Goal: Check status: Check status

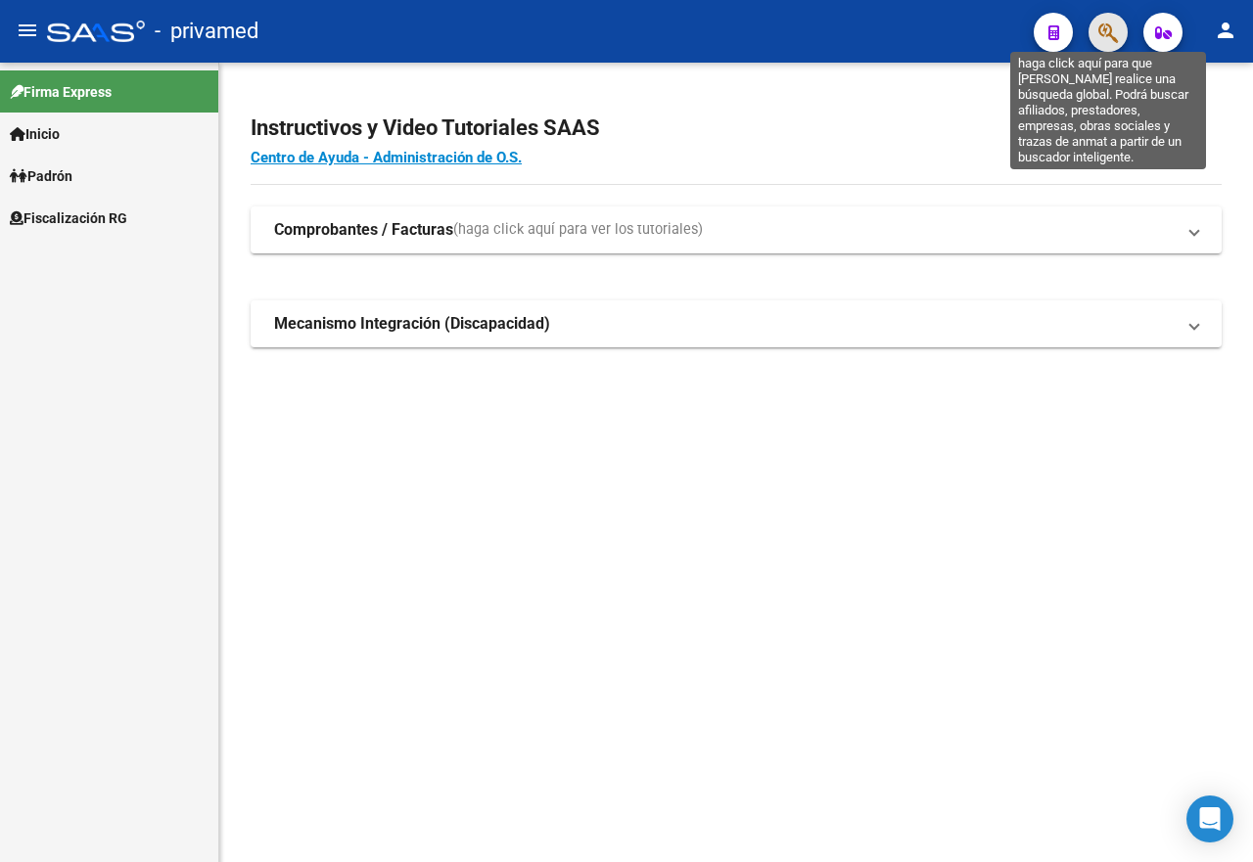
click at [1101, 24] on icon "button" at bounding box center [1108, 33] width 20 height 23
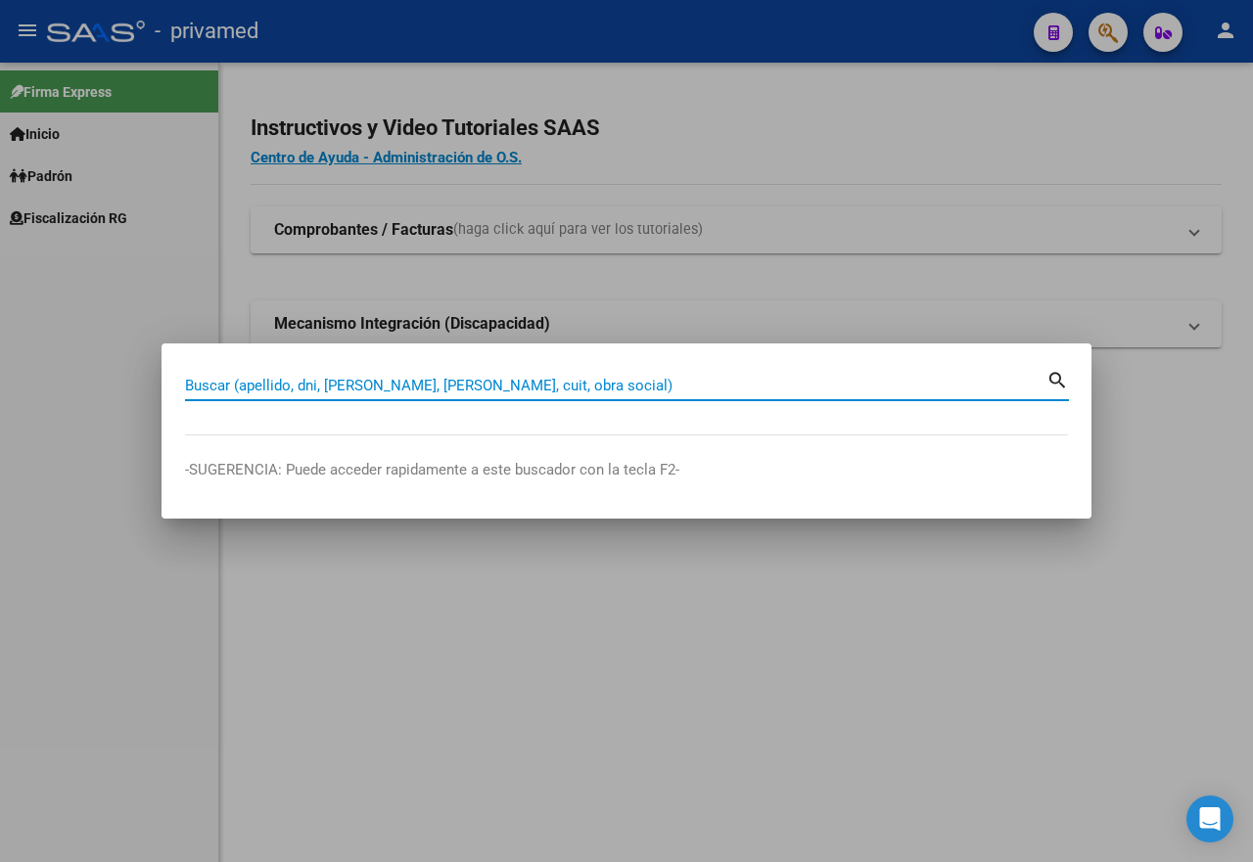
paste input "20328362903"
type input "20328362903"
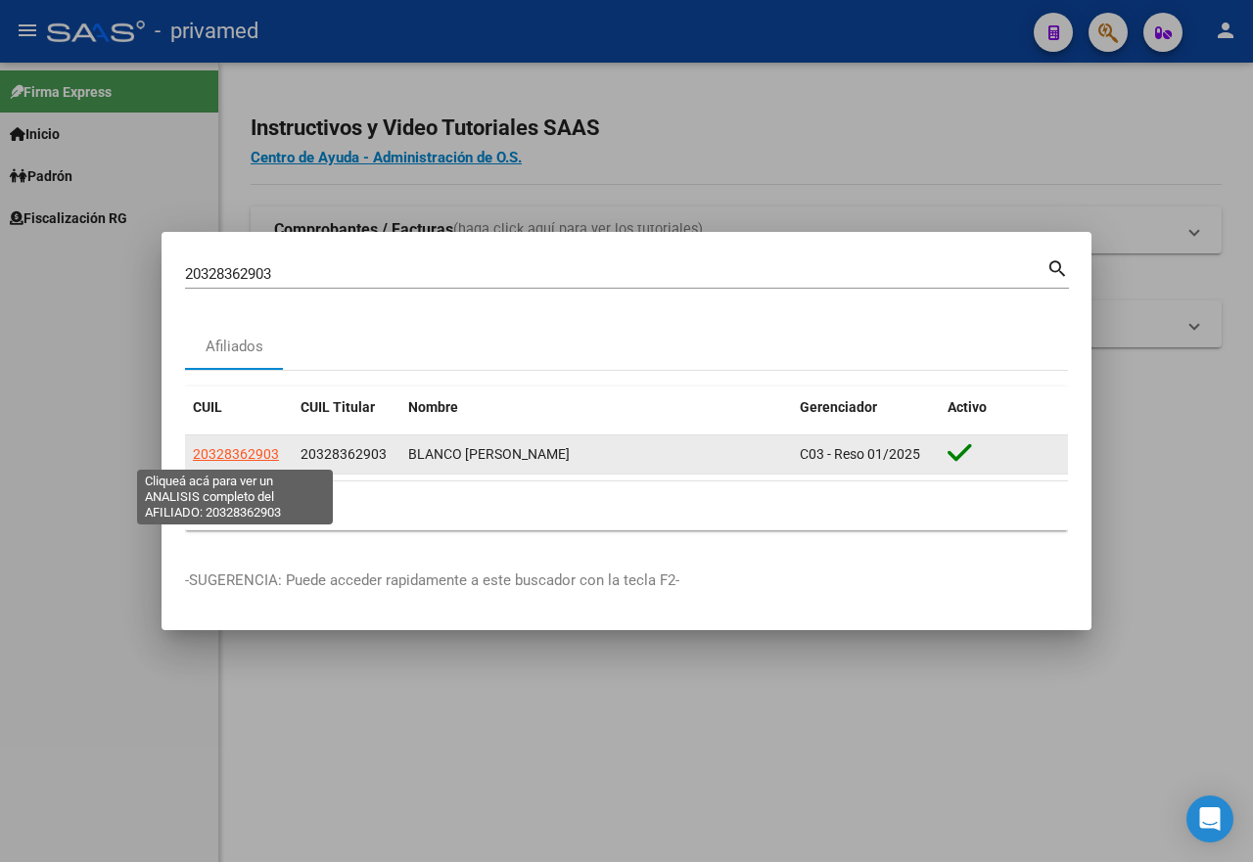
click at [236, 454] on span "20328362903" at bounding box center [236, 454] width 86 height 16
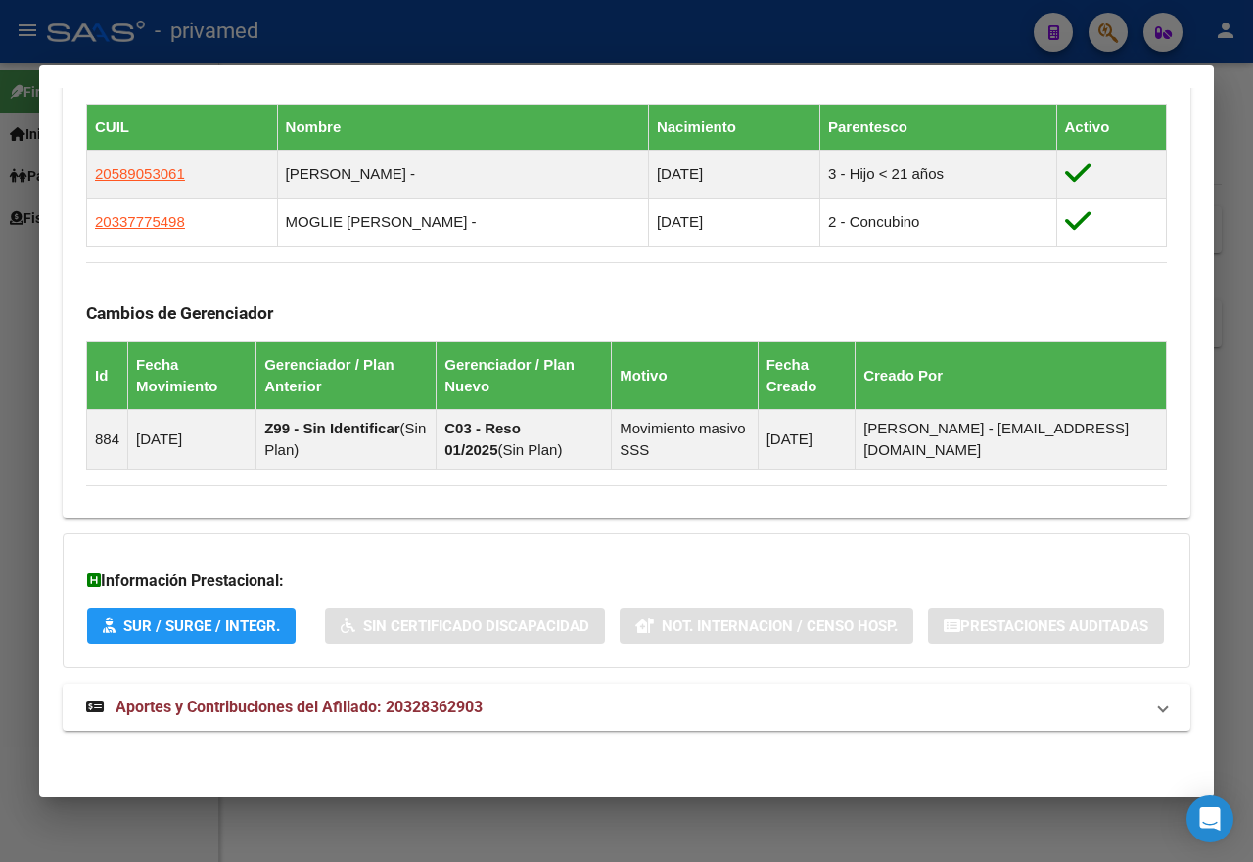
scroll to position [1184, 0]
click at [406, 700] on span "Aportes y Contribuciones del Afiliado: 20328362903" at bounding box center [299, 707] width 367 height 19
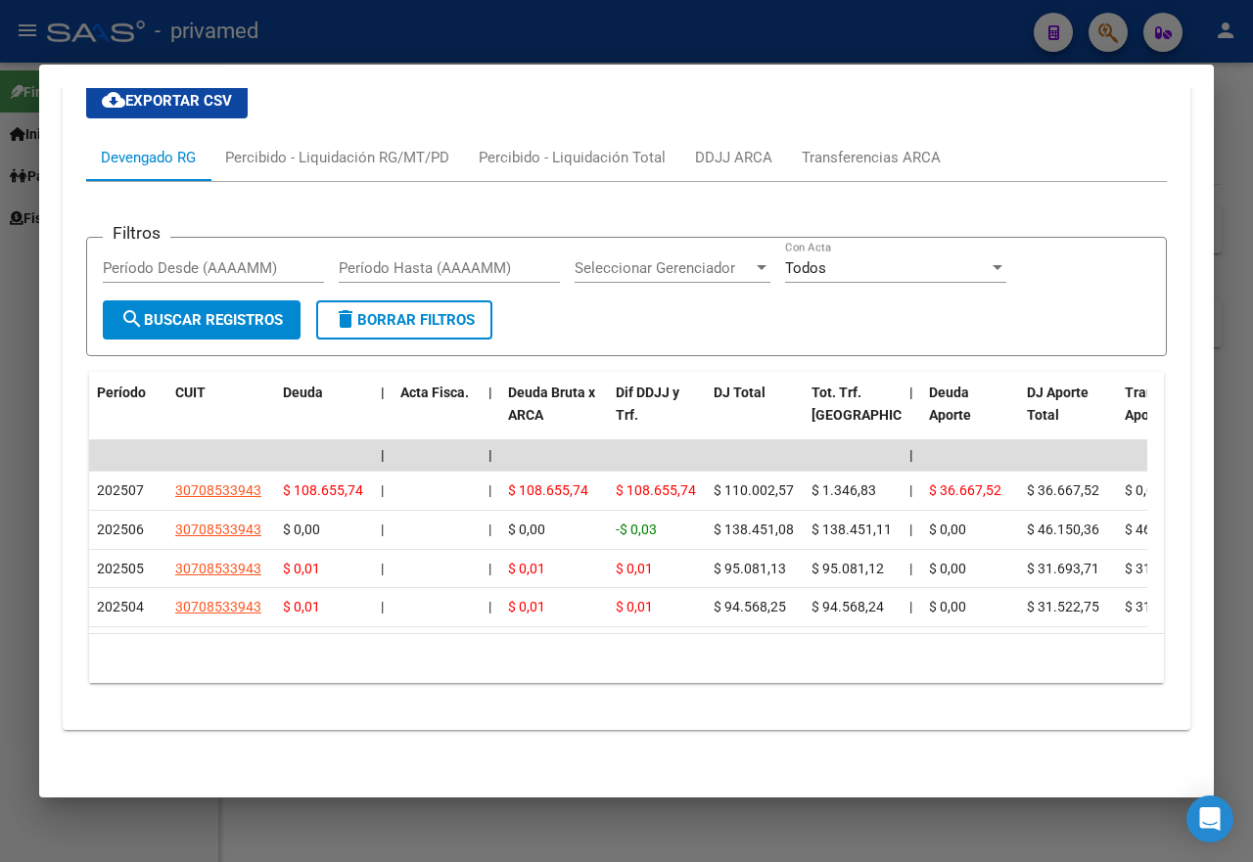
scroll to position [1914, 0]
click at [435, 35] on div at bounding box center [626, 431] width 1253 height 862
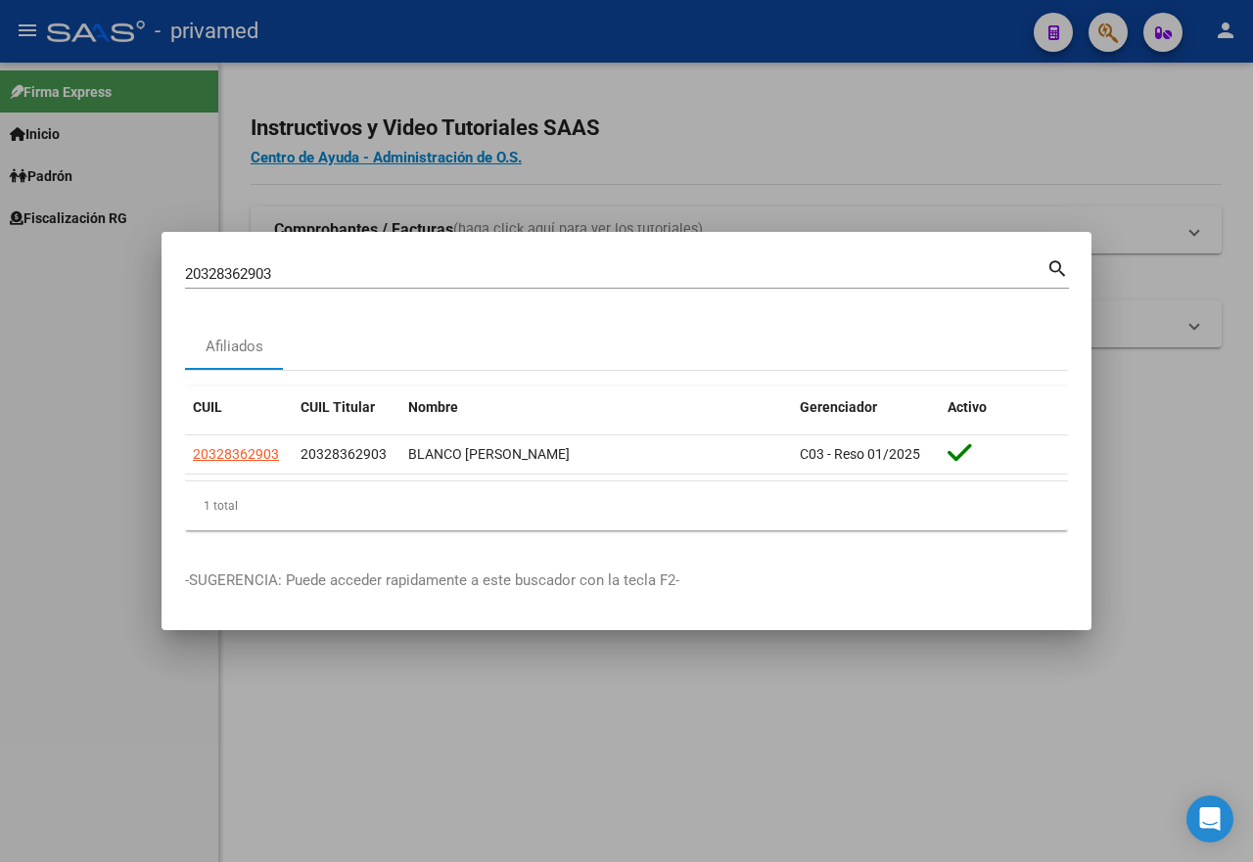
click at [344, 61] on div at bounding box center [626, 431] width 1253 height 862
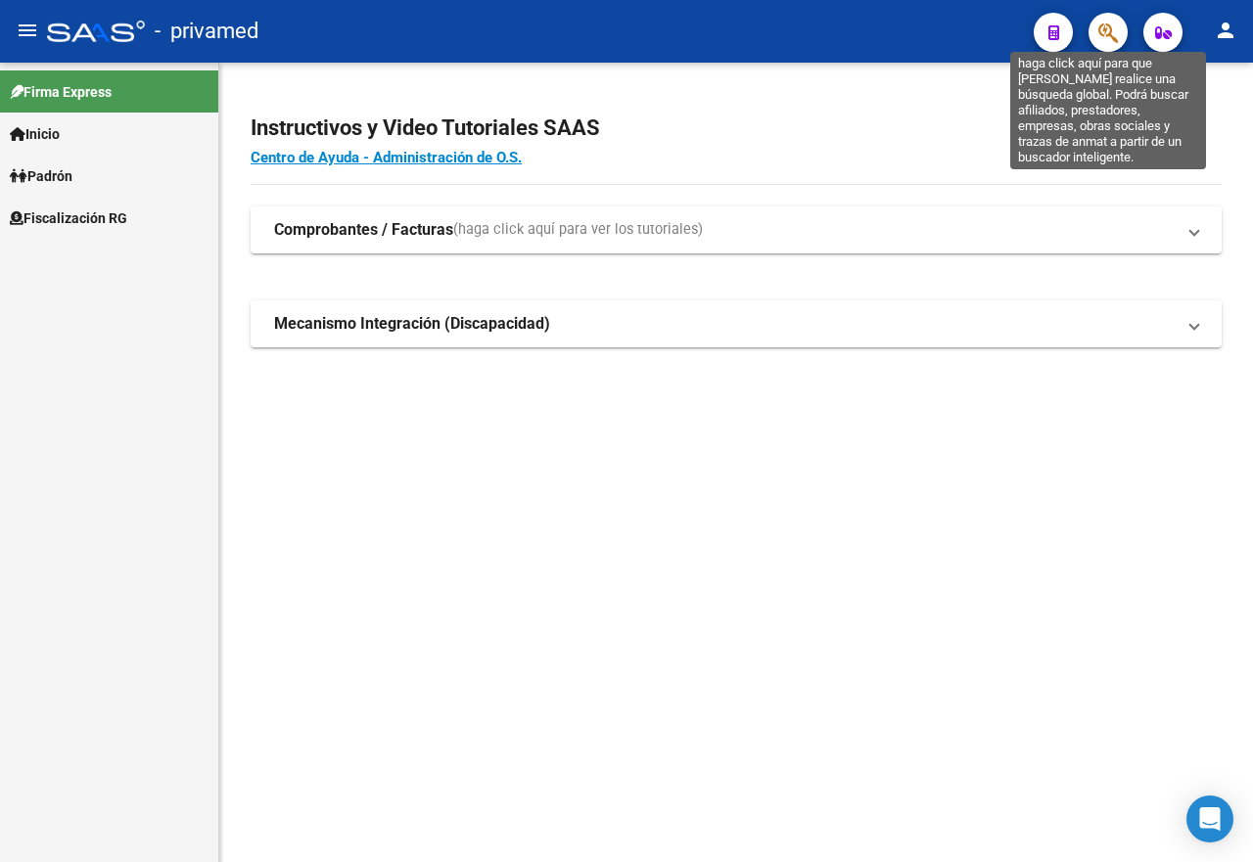
click at [1111, 30] on icon "button" at bounding box center [1108, 33] width 20 height 23
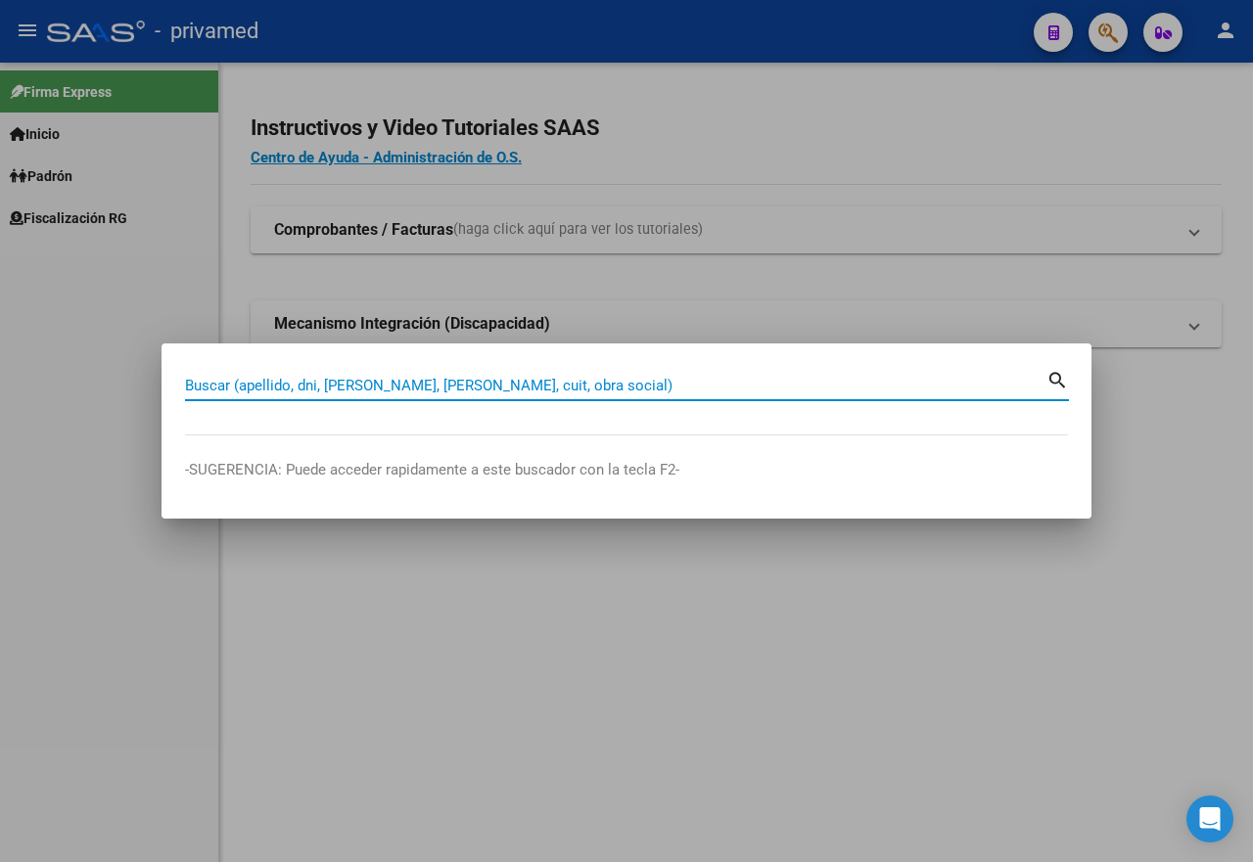
paste input "20328362903"
type input "20328362903"
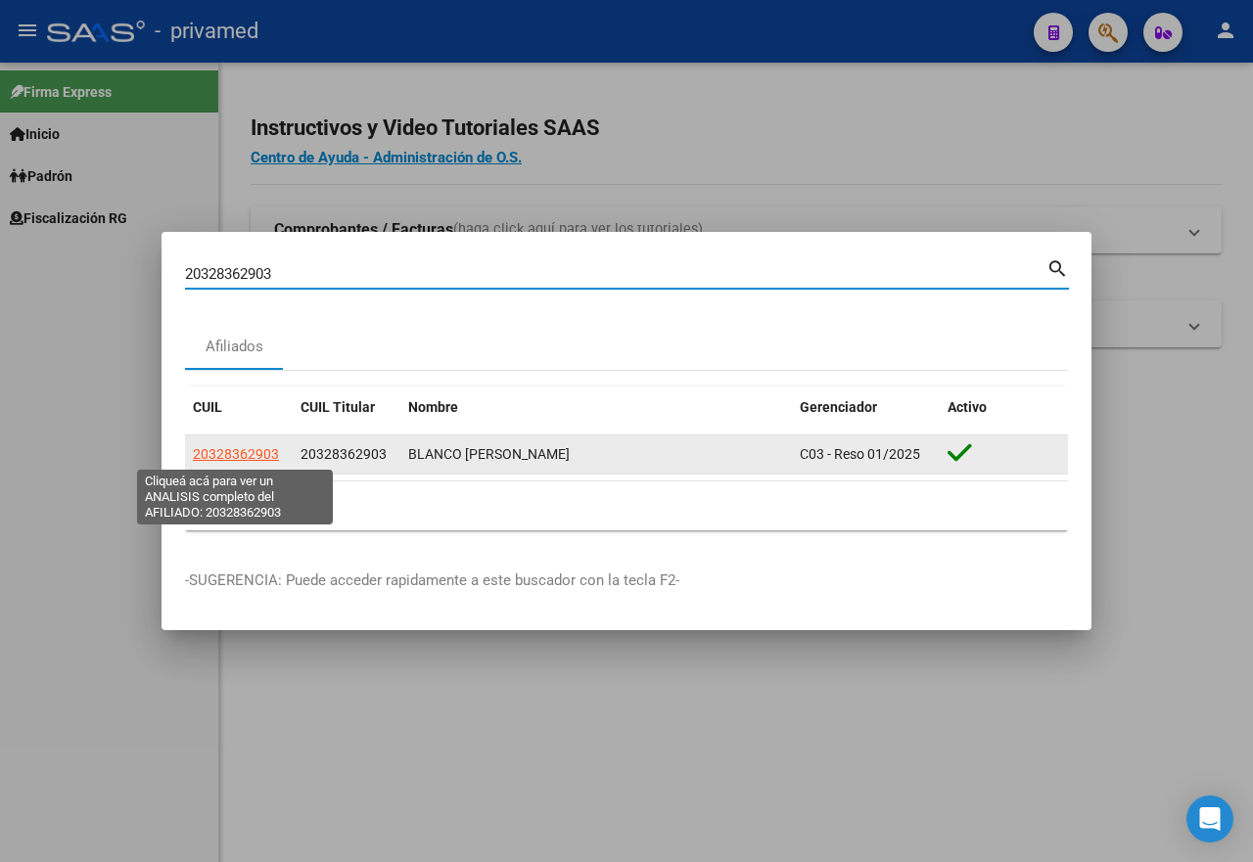
click at [267, 454] on span "20328362903" at bounding box center [236, 454] width 86 height 16
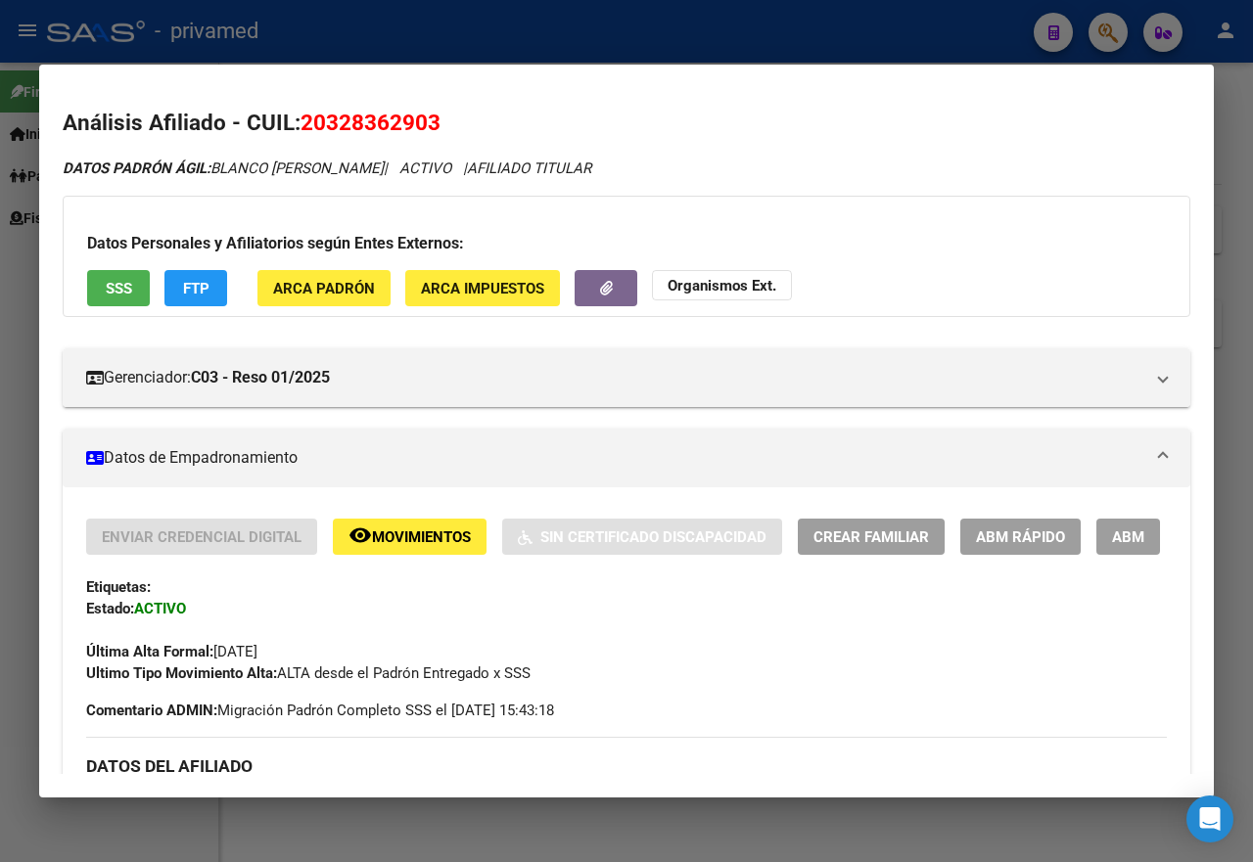
click at [376, 29] on div at bounding box center [626, 431] width 1253 height 862
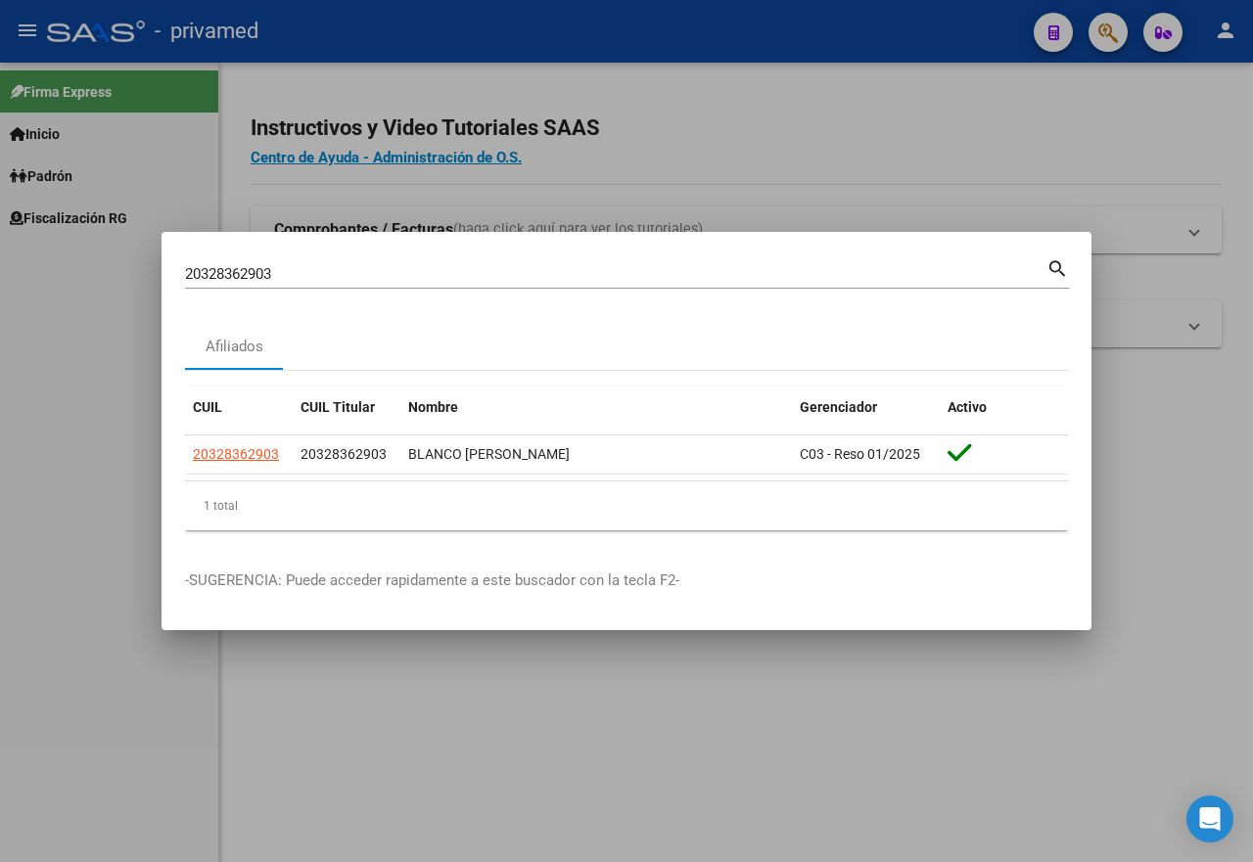
click at [792, 141] on div at bounding box center [626, 431] width 1253 height 862
